Goal: Task Accomplishment & Management: Use online tool/utility

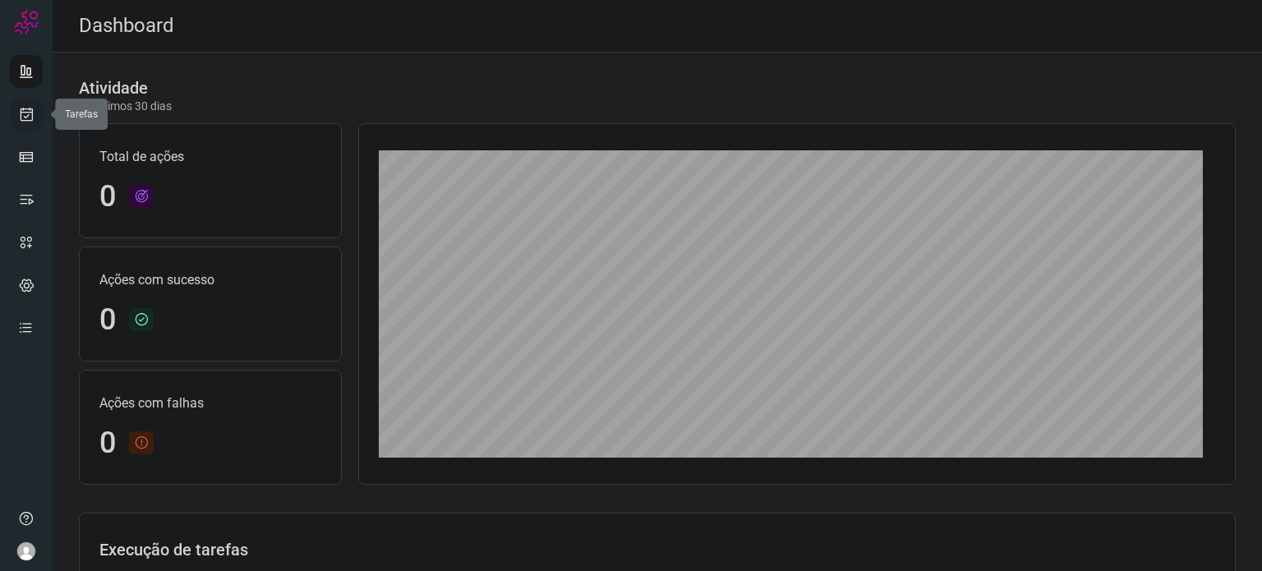
click at [33, 110] on icon at bounding box center [26, 114] width 17 height 16
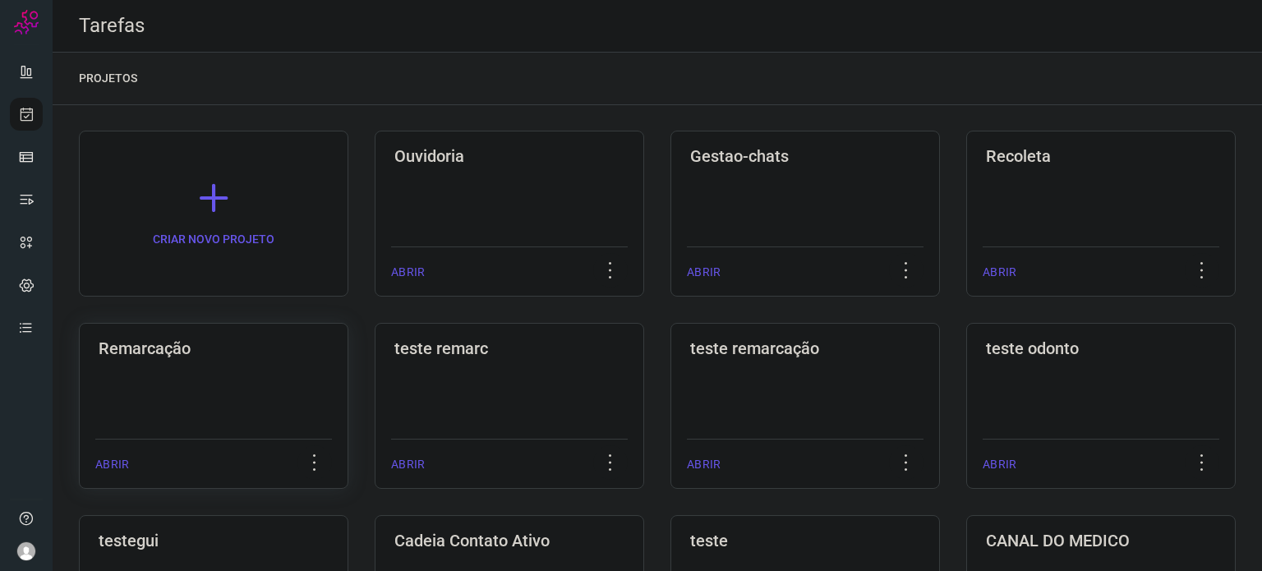
click at [270, 363] on div "Remarcação ABRIR" at bounding box center [214, 406] width 270 height 166
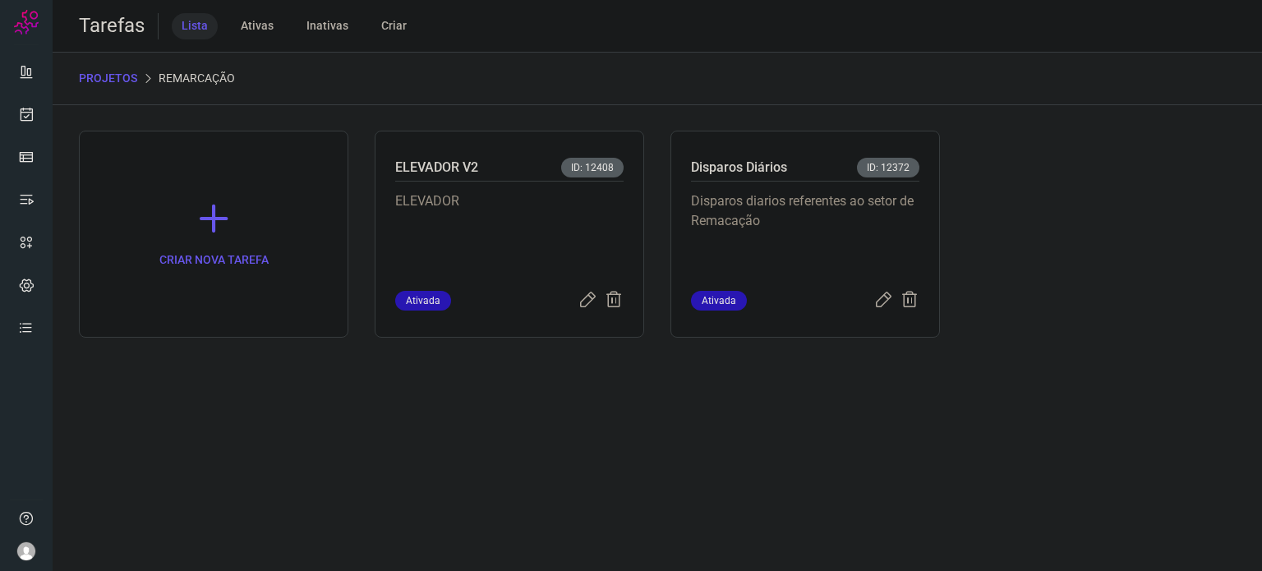
click at [736, 187] on div "Disparos diarios referentes ao setor de Remacação" at bounding box center [805, 236] width 228 height 109
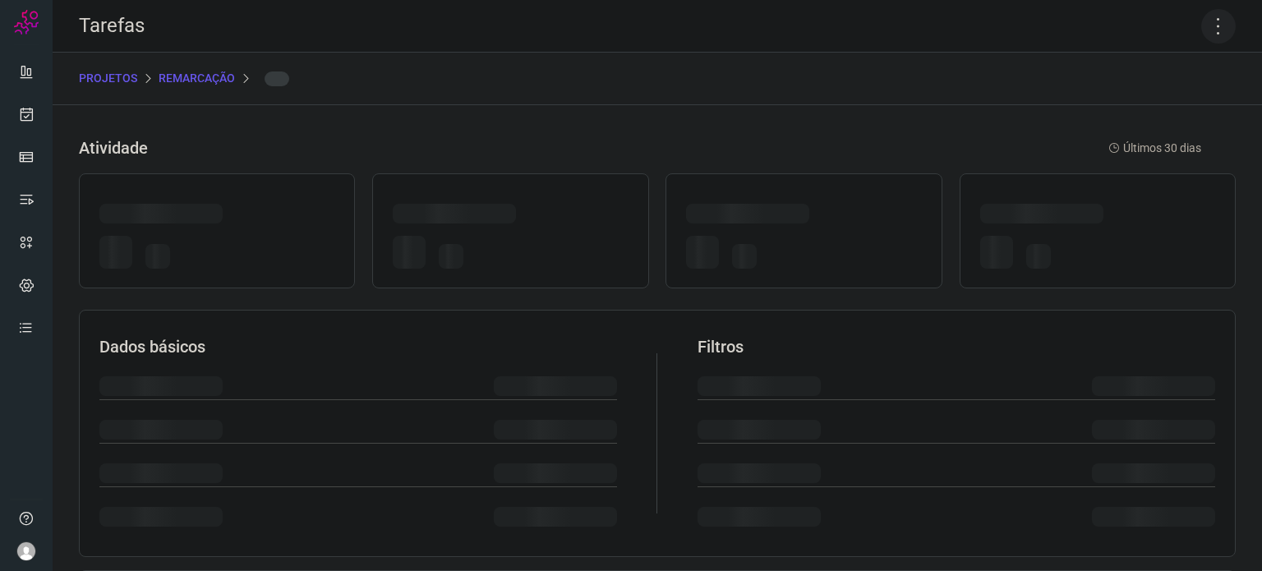
click at [1215, 30] on icon at bounding box center [1218, 26] width 35 height 35
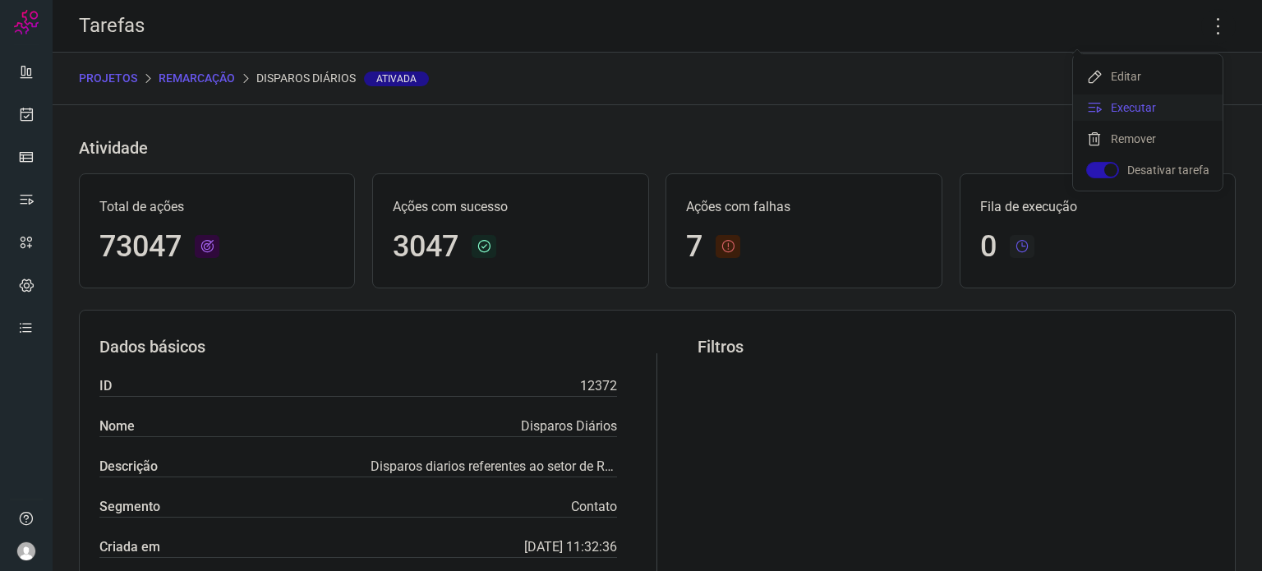
click at [1145, 117] on li "Executar" at bounding box center [1148, 108] width 150 height 26
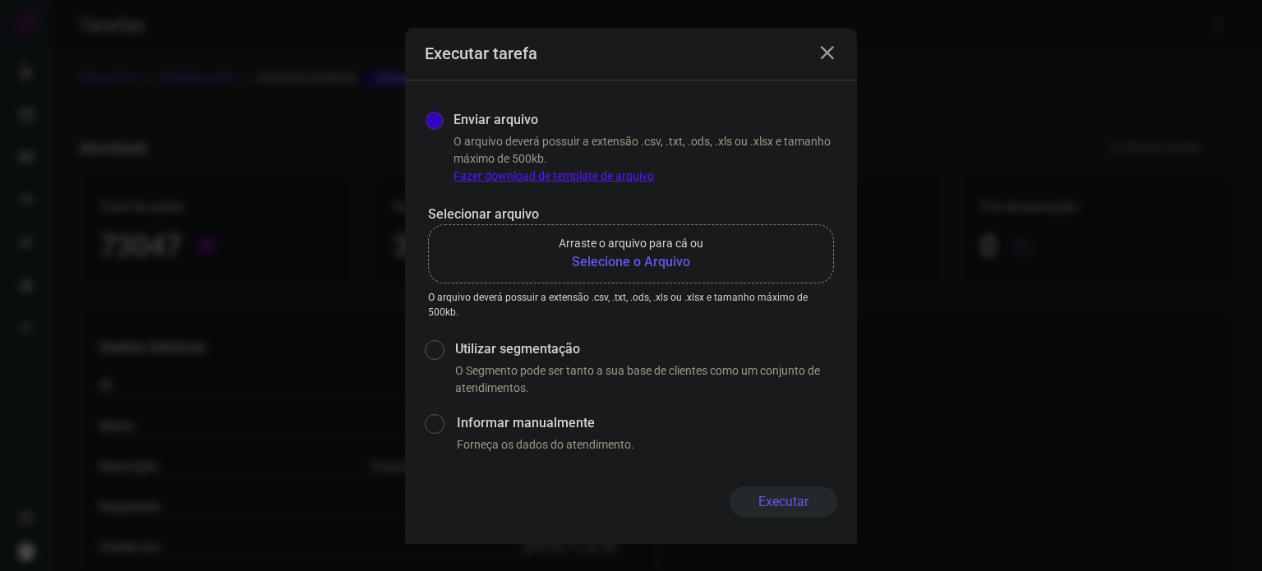
click at [662, 259] on b "Selecione o Arquivo" at bounding box center [631, 262] width 145 height 20
click at [0, 0] on input "Arraste o arquivo para cá ou Selecione o Arquivo" at bounding box center [0, 0] width 0 height 0
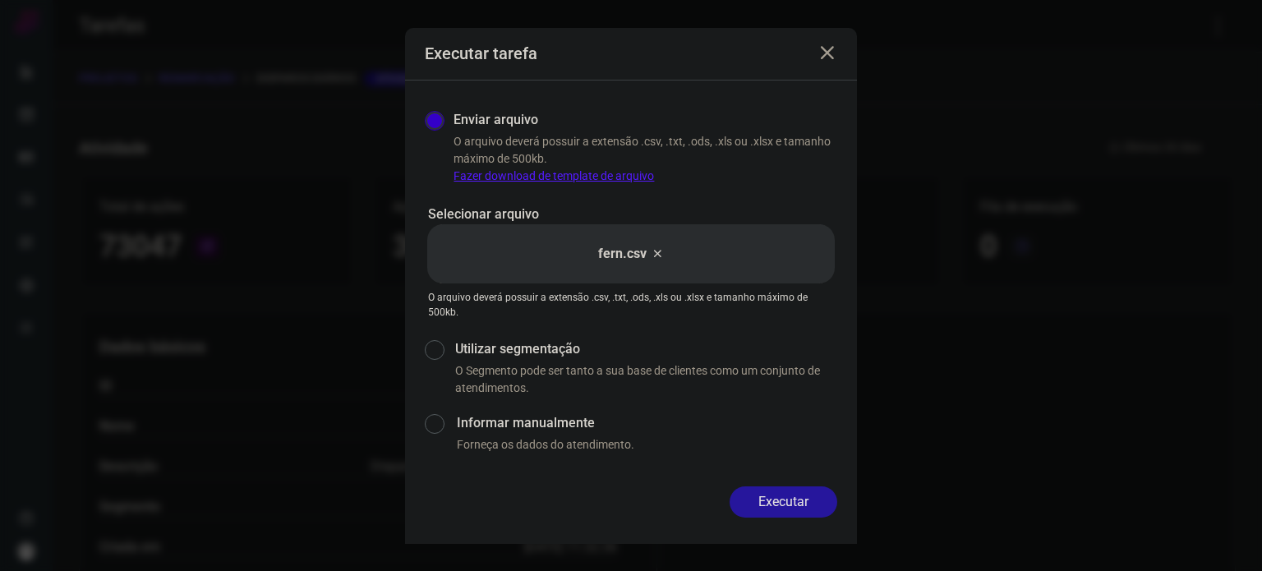
click at [815, 496] on button "Executar" at bounding box center [784, 502] width 108 height 31
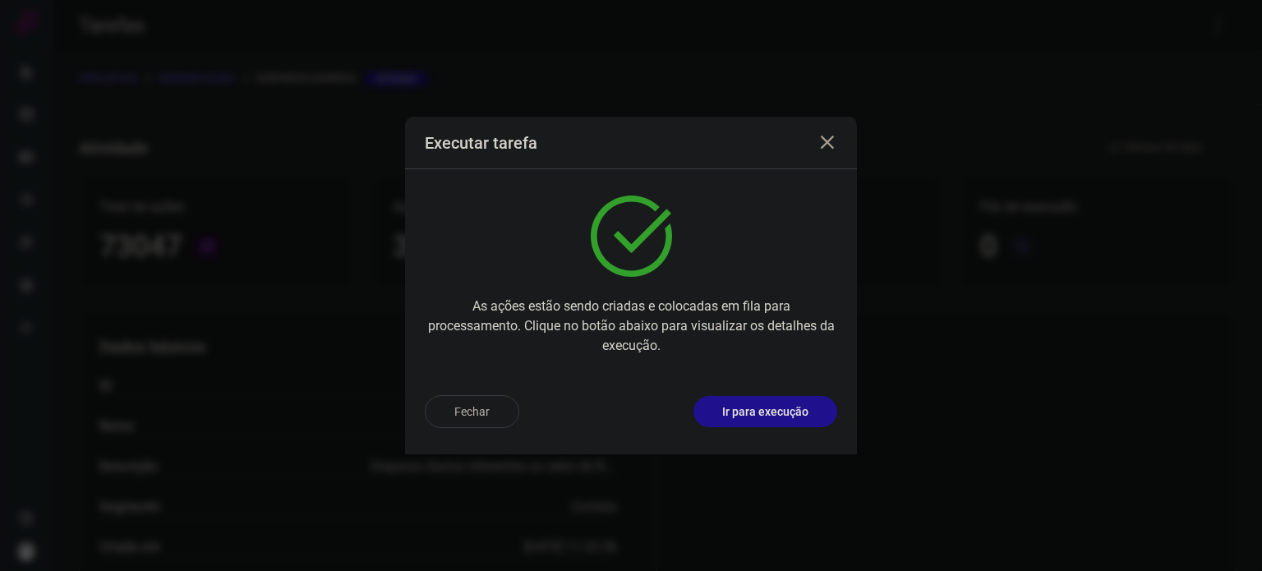
click at [796, 387] on div "Fechar Ir para execução" at bounding box center [631, 418] width 452 height 72
click at [791, 406] on p "Ir para execução" at bounding box center [765, 412] width 86 height 17
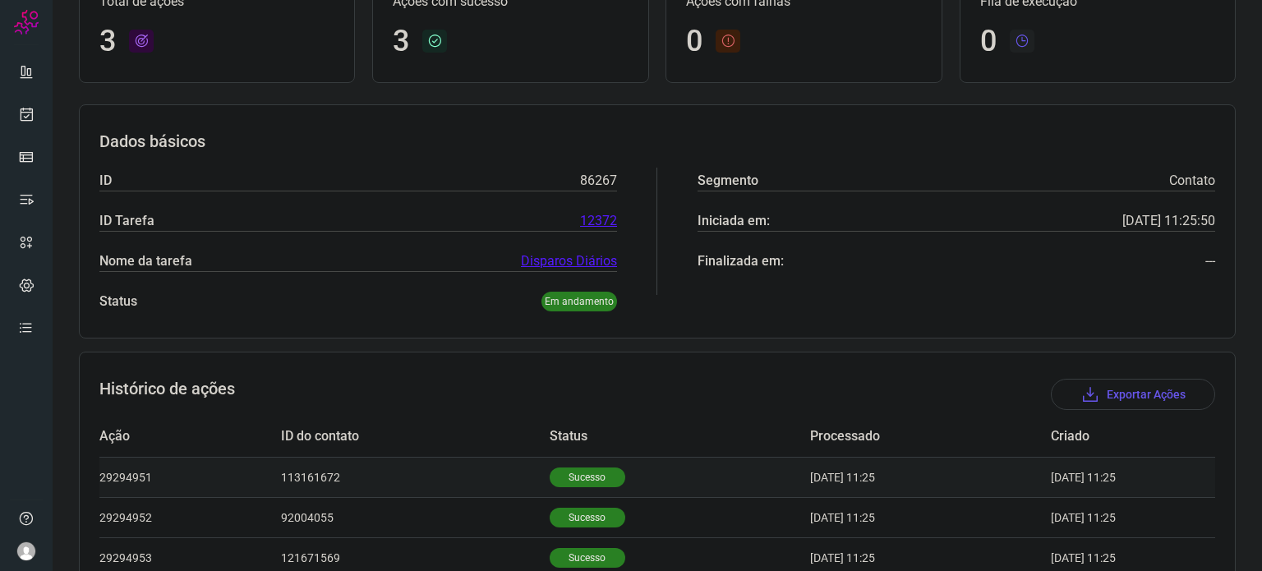
scroll to position [226, 0]
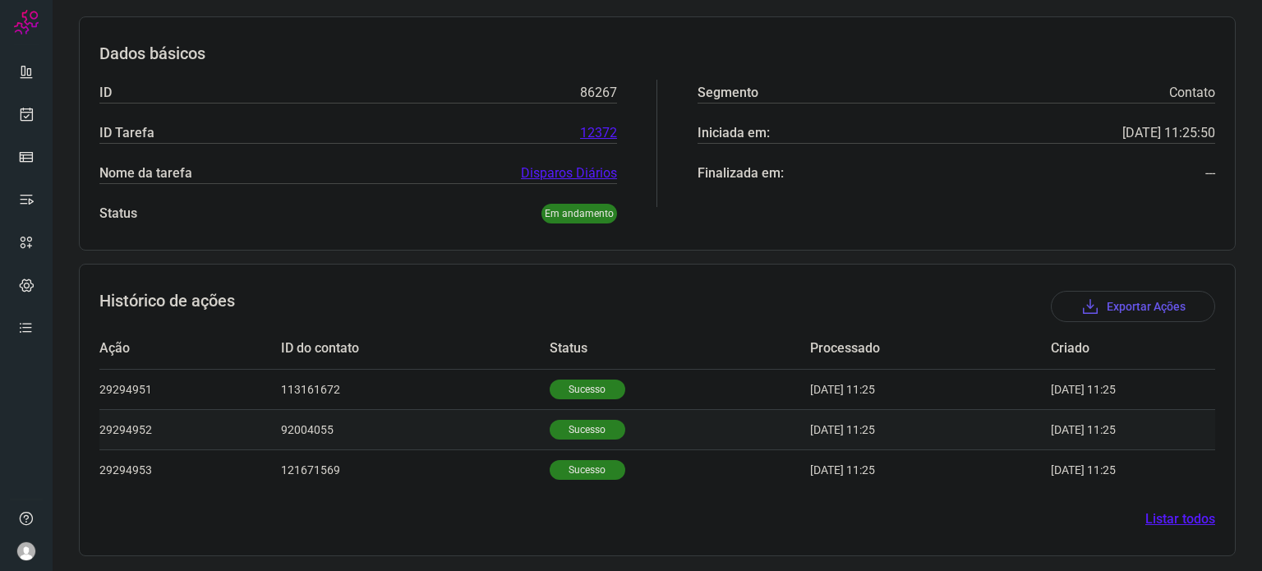
click at [581, 417] on td "Sucesso" at bounding box center [680, 429] width 261 height 40
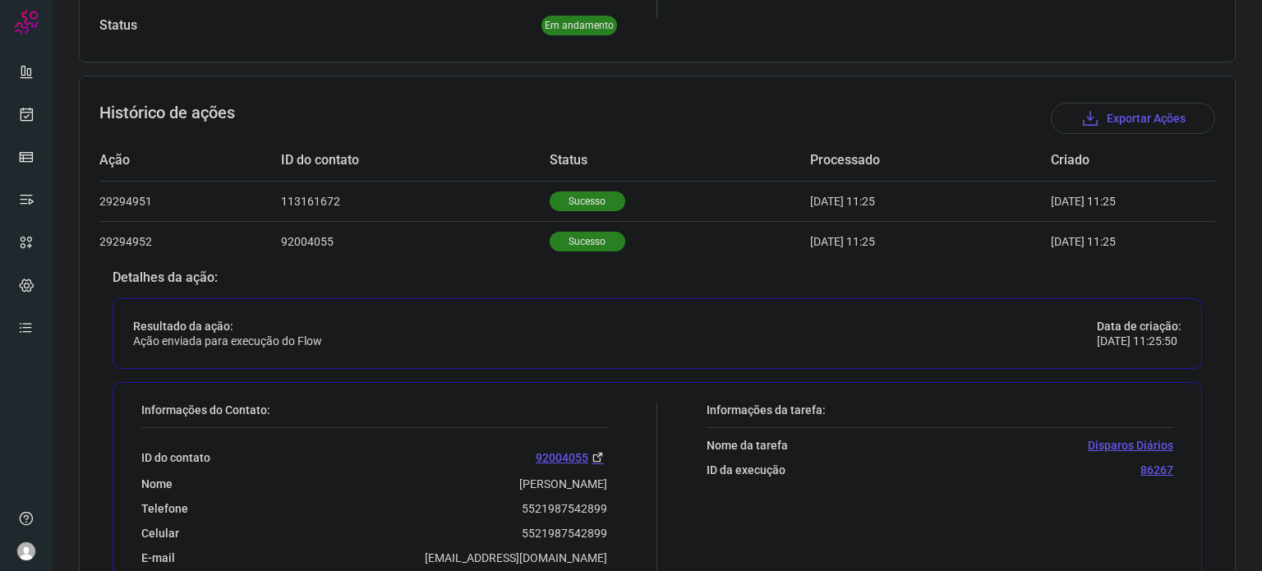
scroll to position [625, 0]
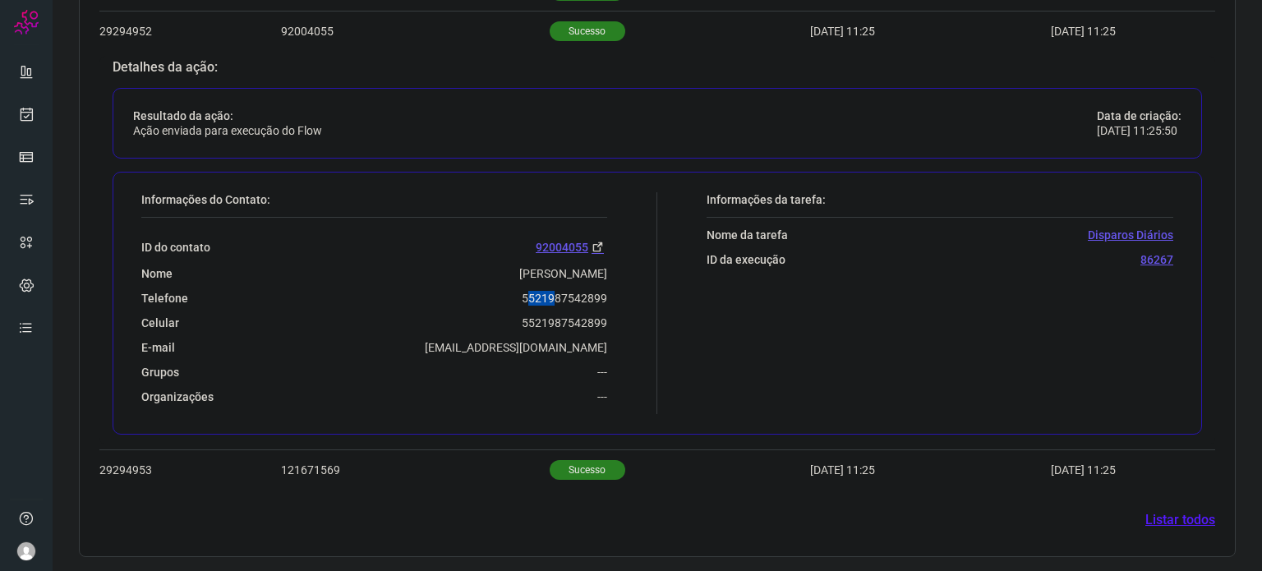
drag, startPoint x: 624, startPoint y: 305, endPoint x: 496, endPoint y: 283, distance: 129.3
click at [536, 286] on div "ID do contato 92004055 [GEOGRAPHIC_DATA][PERSON_NAME] Telefone 5521987542899 Ce…" at bounding box center [374, 311] width 466 height 187
click at [497, 283] on div "ID do contato 92004055 [GEOGRAPHIC_DATA][PERSON_NAME] Telefone 5521987542899 Ce…" at bounding box center [374, 311] width 466 height 187
drag, startPoint x: 529, startPoint y: 292, endPoint x: 608, endPoint y: 294, distance: 78.9
click at [608, 294] on div "Informações do Contato: ID do contato 92004055 [GEOGRAPHIC_DATA][PERSON_NAME] T…" at bounding box center [395, 303] width 524 height 222
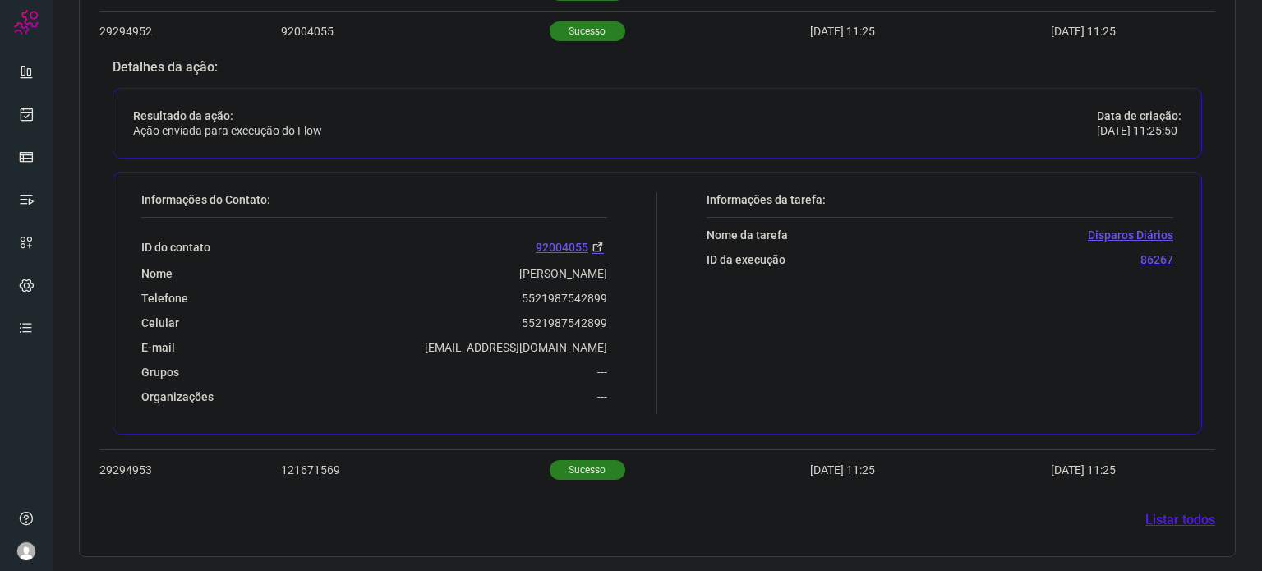
click at [511, 307] on div "ID do contato 92004055 [GEOGRAPHIC_DATA][PERSON_NAME] Telefone 5521987542899 Ce…" at bounding box center [374, 311] width 466 height 187
drag, startPoint x: 562, startPoint y: 297, endPoint x: 605, endPoint y: 296, distance: 42.8
click at [605, 296] on div "Informações do Contato: ID do contato 92004055 [GEOGRAPHIC_DATA][PERSON_NAME] T…" at bounding box center [395, 303] width 524 height 222
copy p "5521987542899"
